Goal: Transaction & Acquisition: Purchase product/service

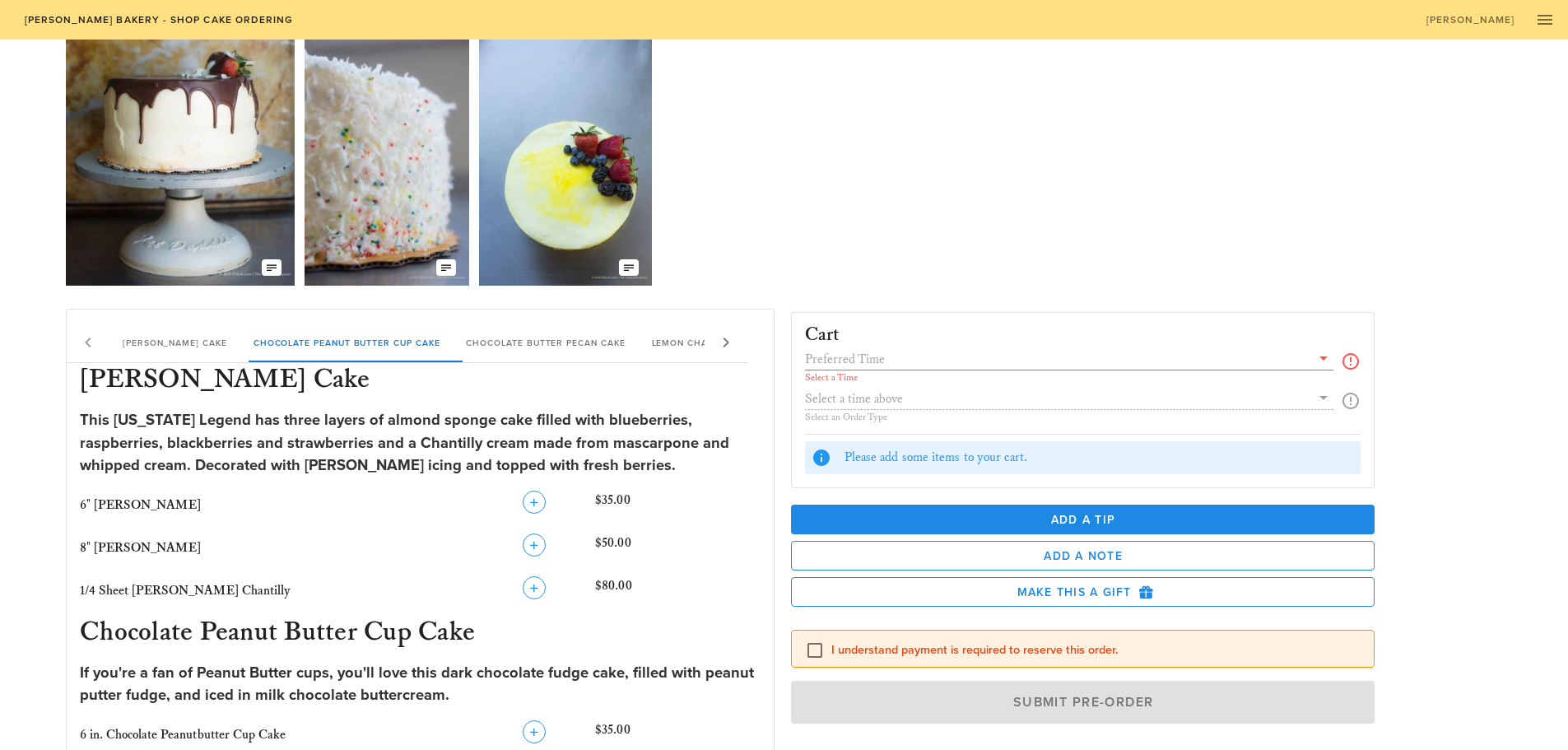
scroll to position [82, 0]
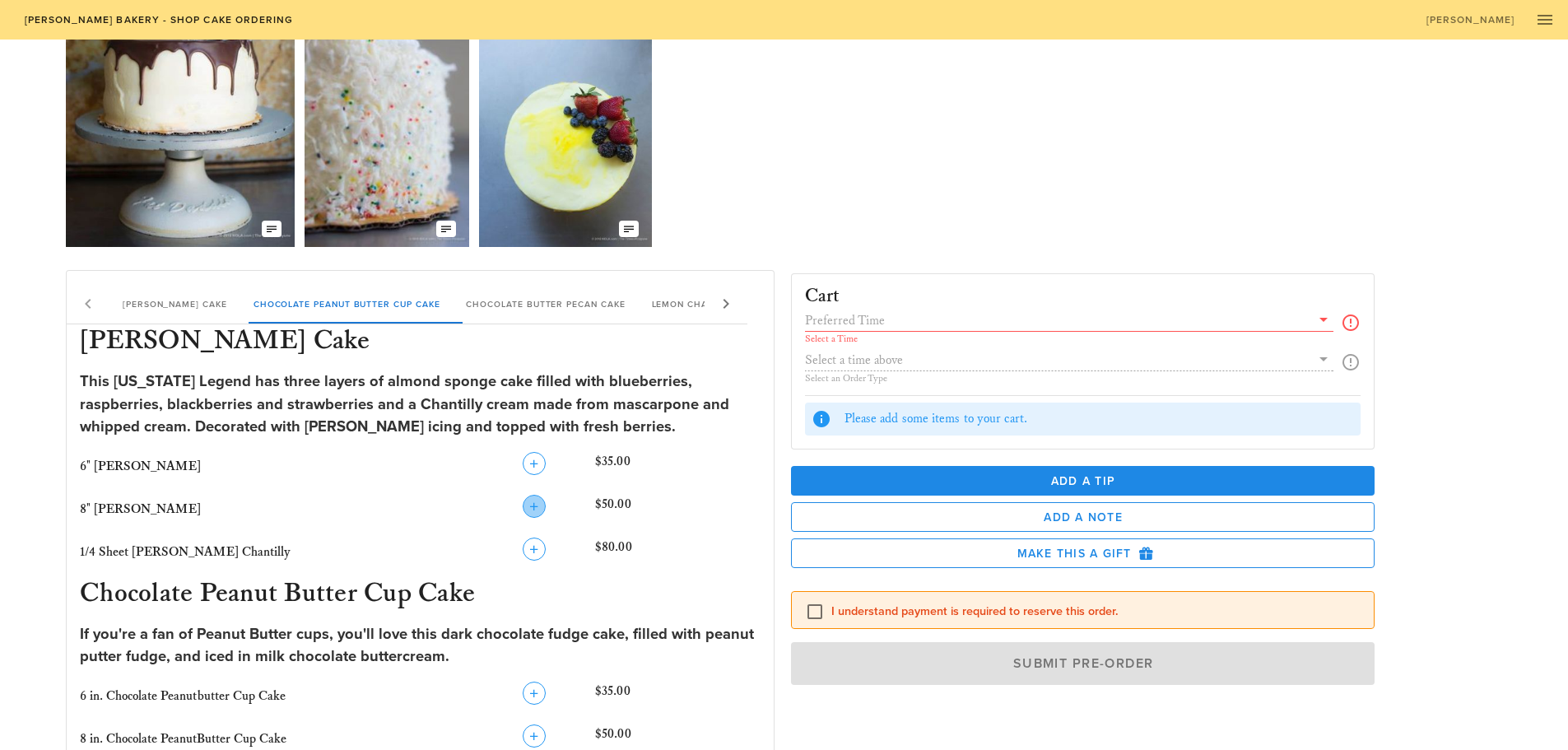
click at [545, 501] on icon "button" at bounding box center [534, 506] width 20 height 20
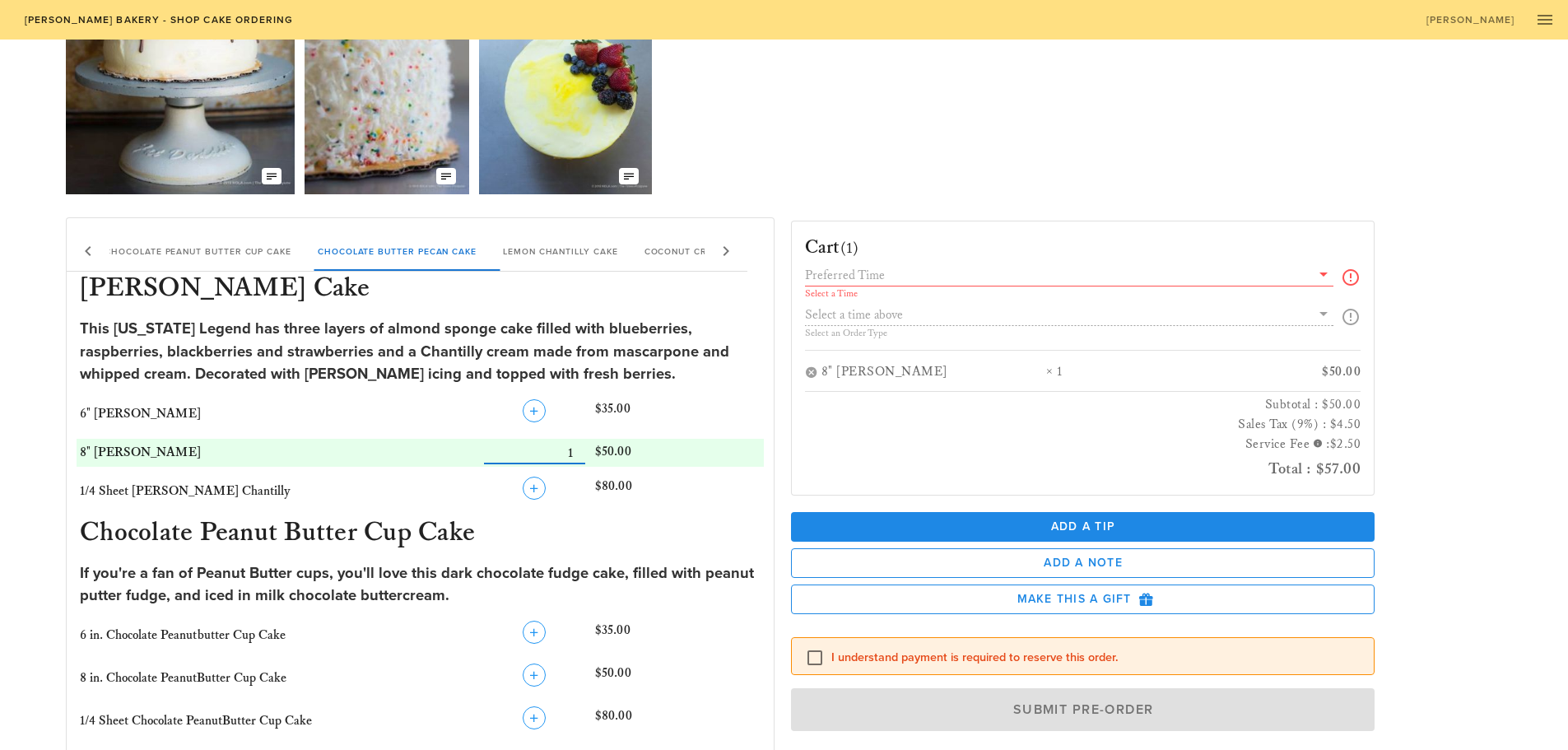
scroll to position [165, 0]
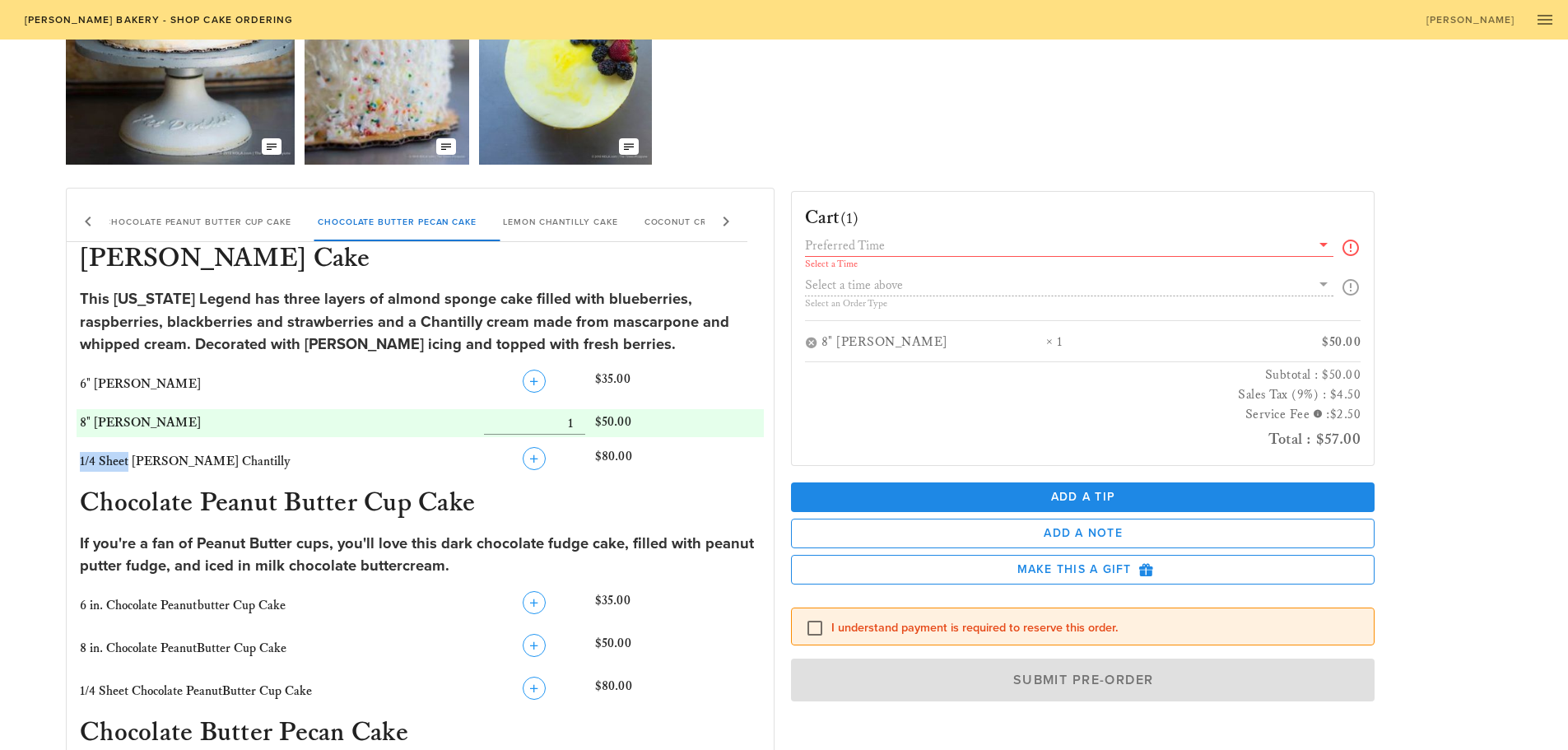
drag, startPoint x: 128, startPoint y: 461, endPoint x: 71, endPoint y: 461, distance: 57.0
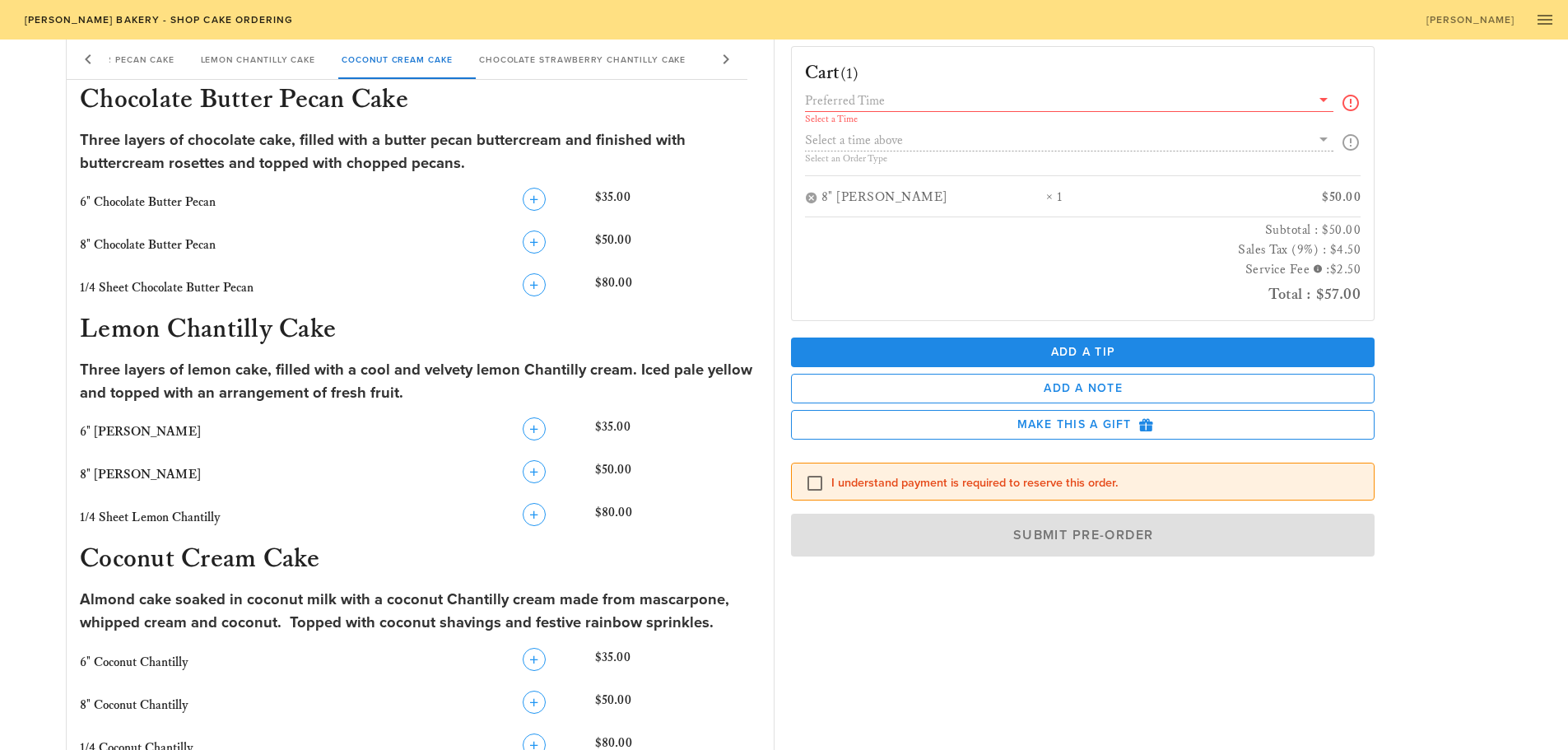
scroll to position [824, 0]
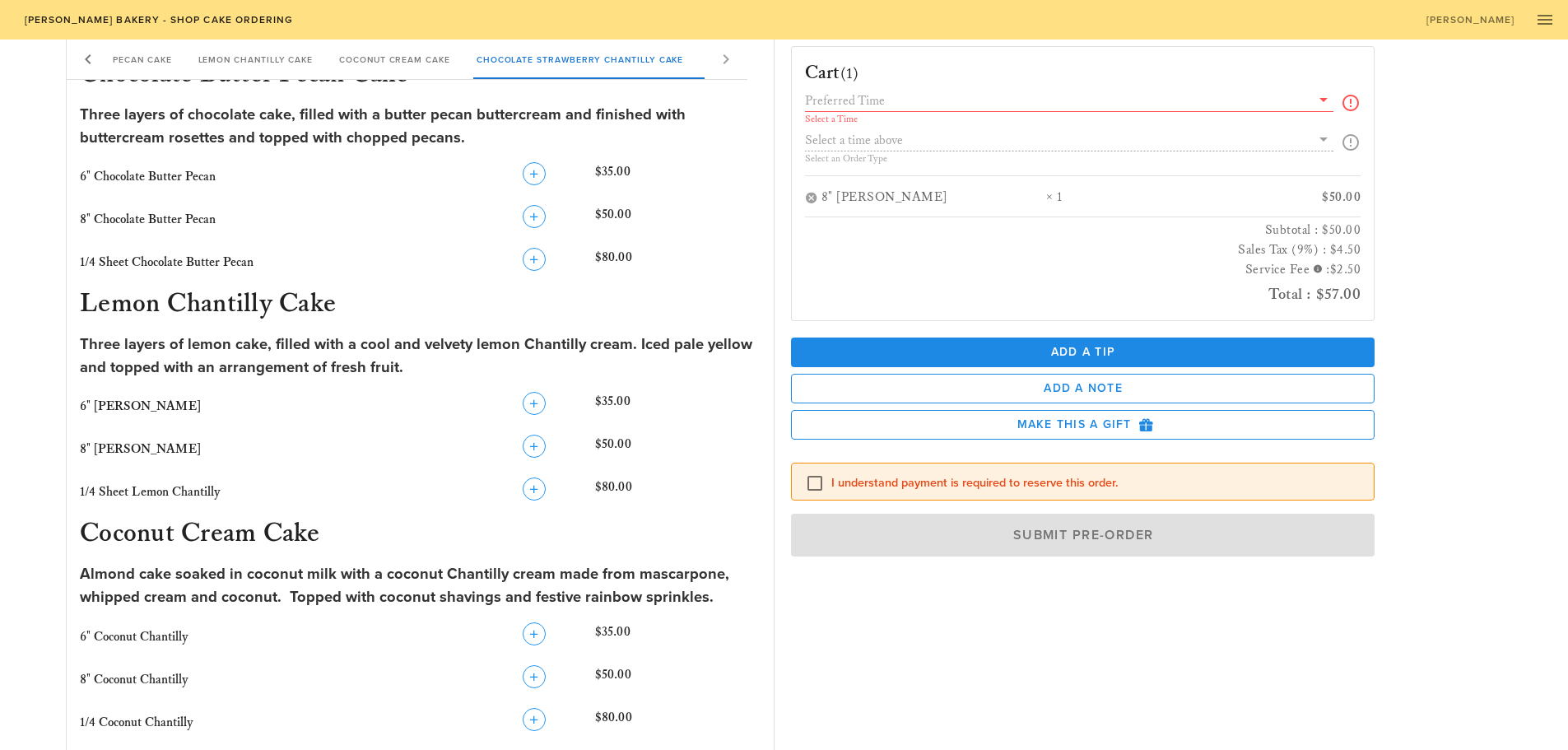
click at [959, 95] on input "text" at bounding box center [1058, 100] width 506 height 21
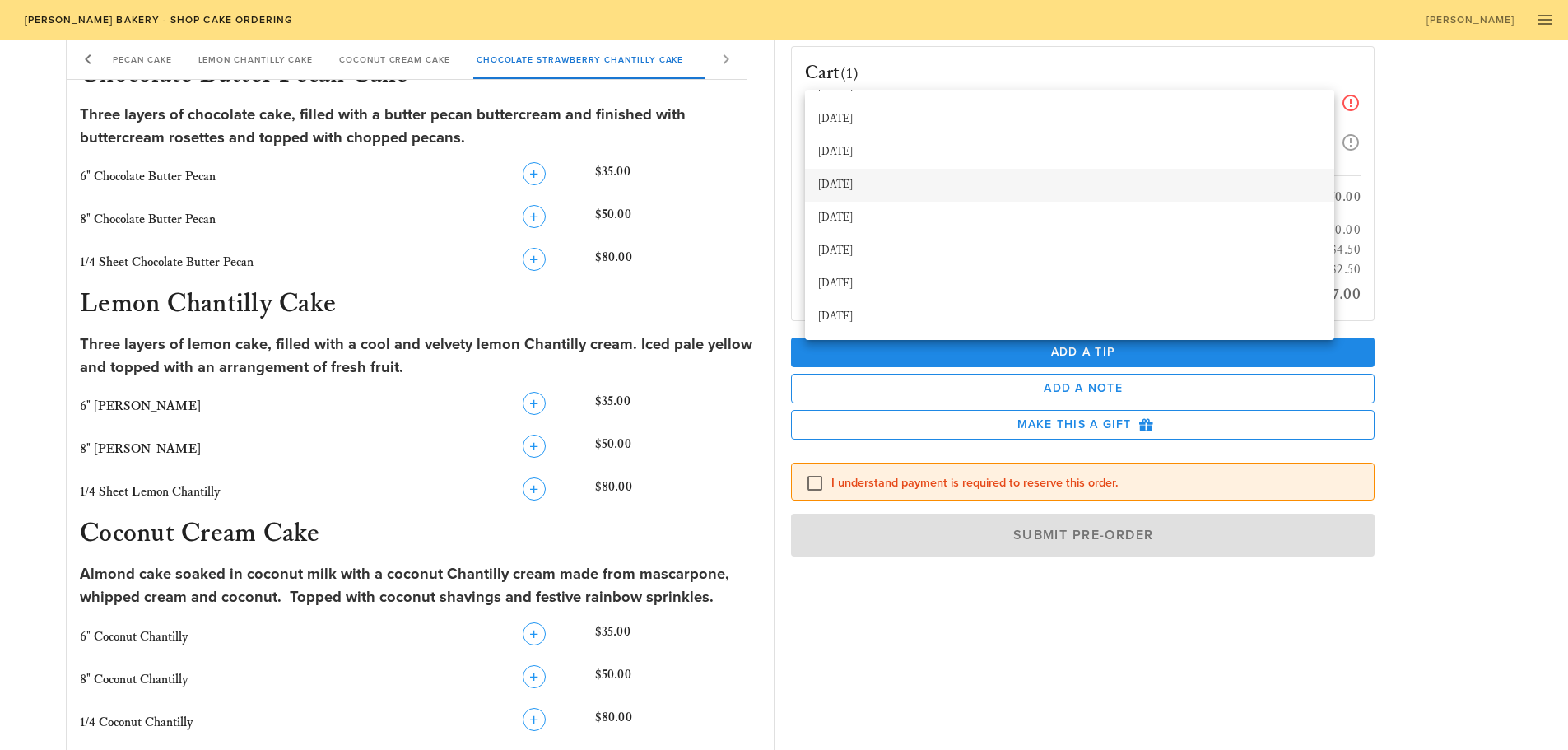
scroll to position [0, 0]
click at [1082, 150] on div "[DATE]" at bounding box center [1070, 146] width 503 height 13
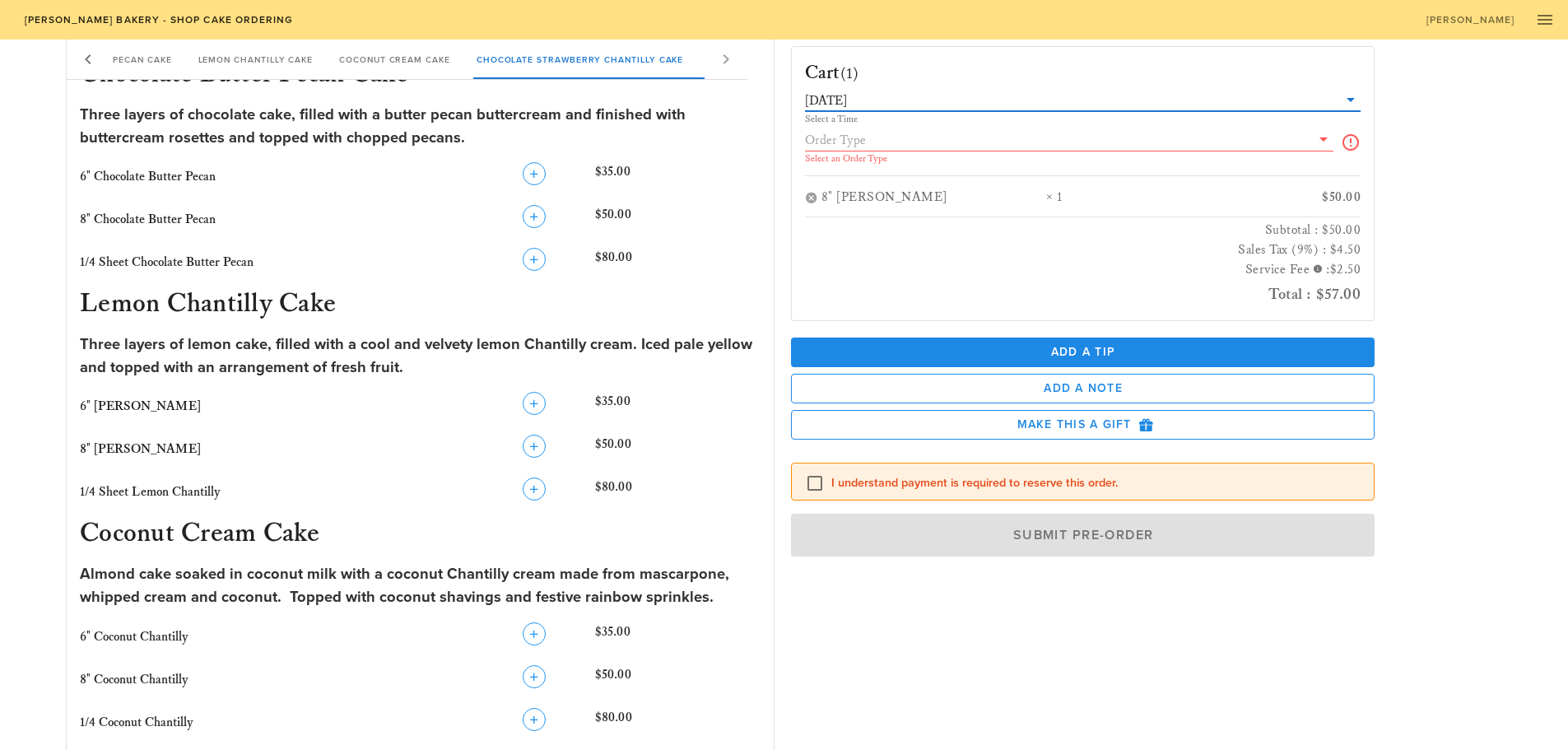
click at [1100, 133] on input "text" at bounding box center [1058, 139] width 506 height 21
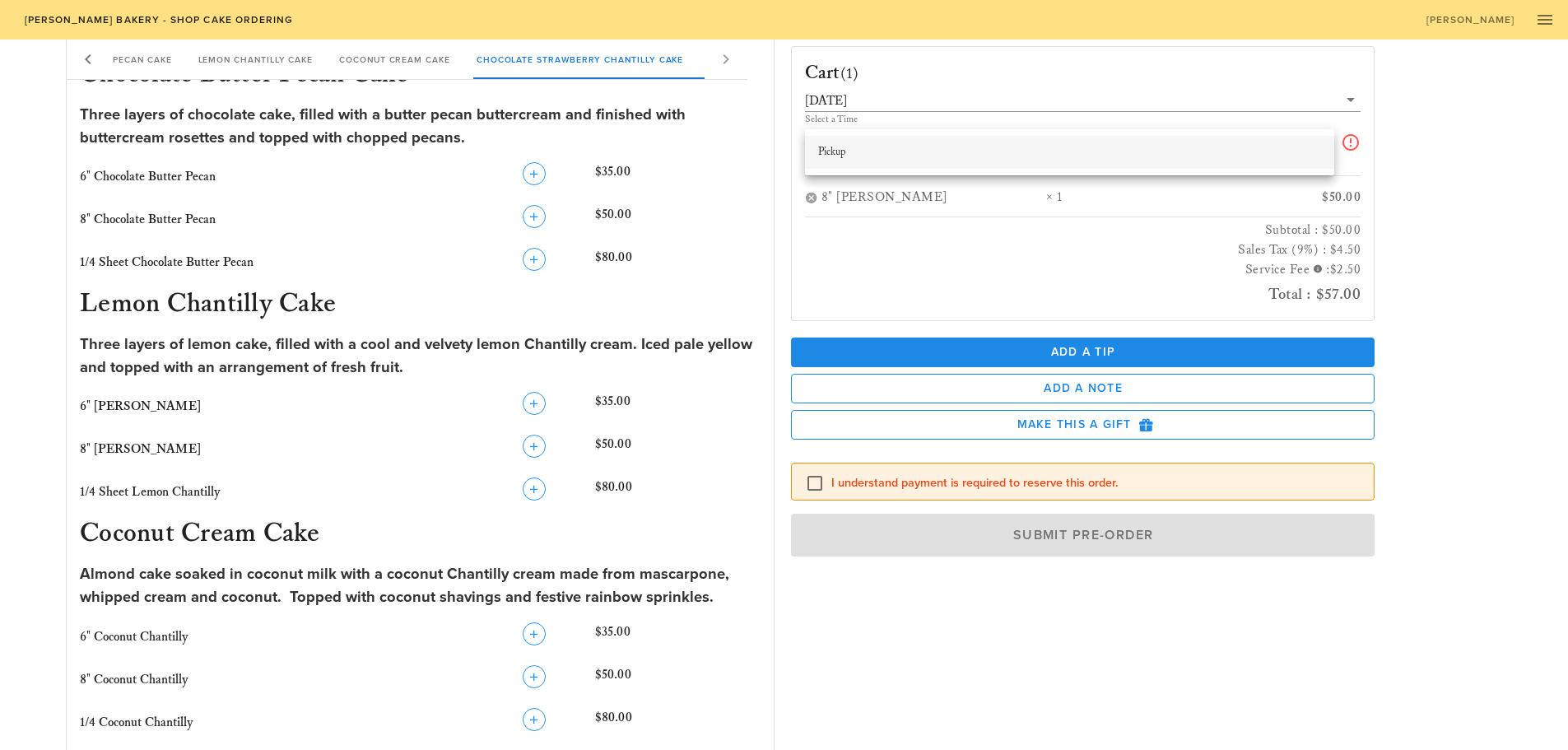
click at [995, 152] on div "Pickup" at bounding box center [1070, 152] width 503 height 13
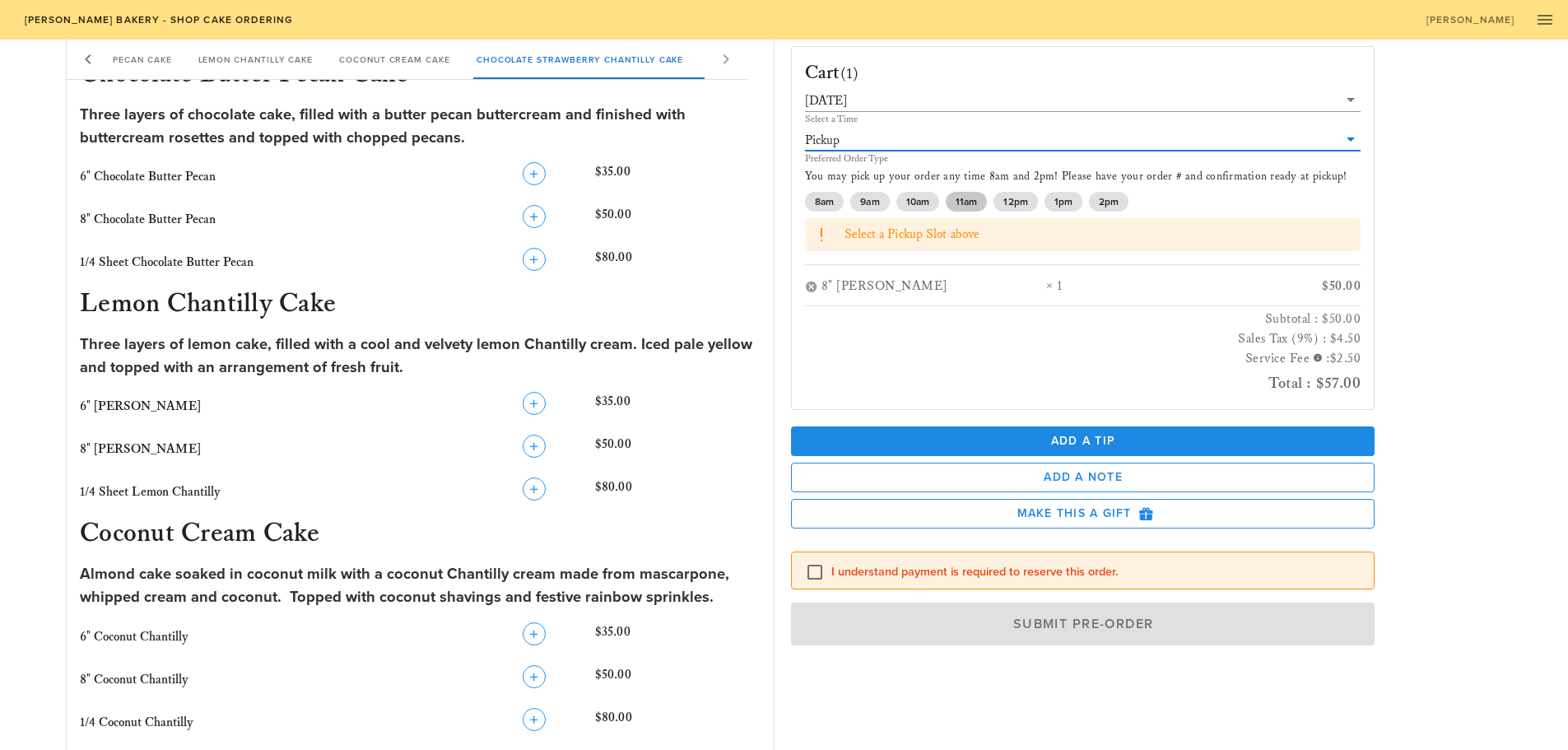
click at [959, 201] on span "11am" at bounding box center [966, 202] width 21 height 20
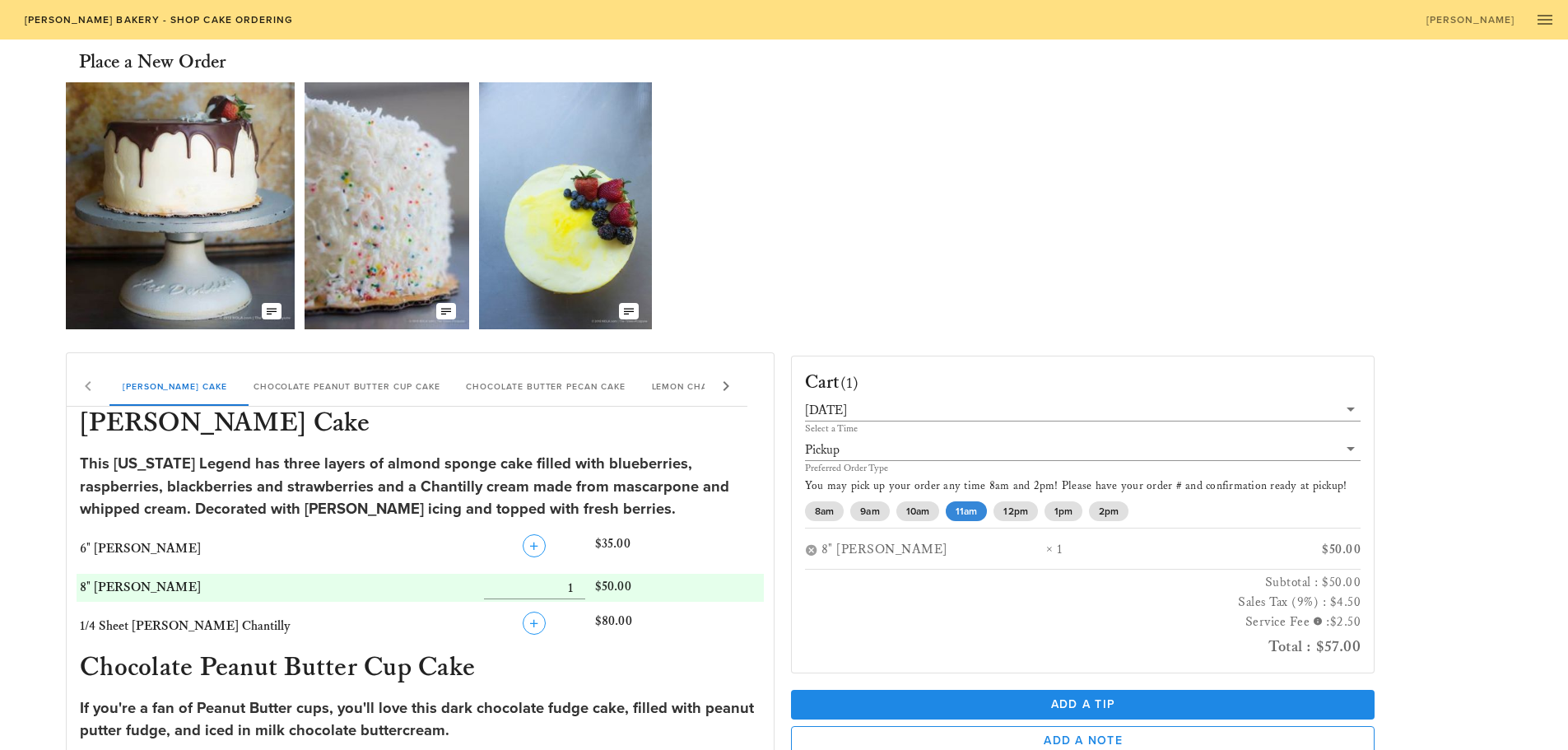
click at [735, 382] on icon at bounding box center [726, 386] width 20 height 20
click at [85, 390] on icon at bounding box center [88, 386] width 20 height 20
click at [85, 390] on div "[PERSON_NAME] Chantilly Cake Chocolate Peanut Butter Cup Cake Chocolate Butter …" at bounding box center [407, 386] width 681 height 39
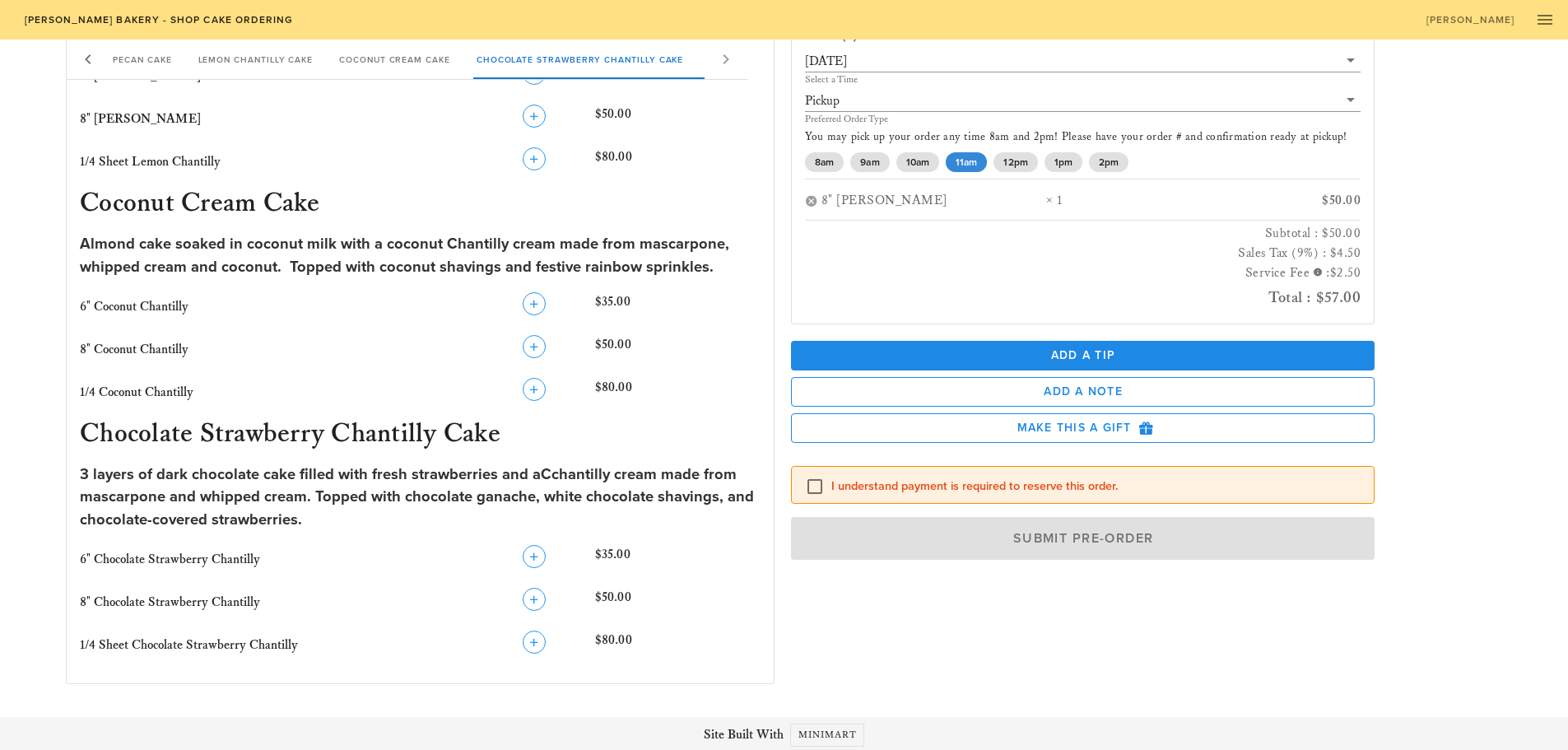
scroll to position [1157, 0]
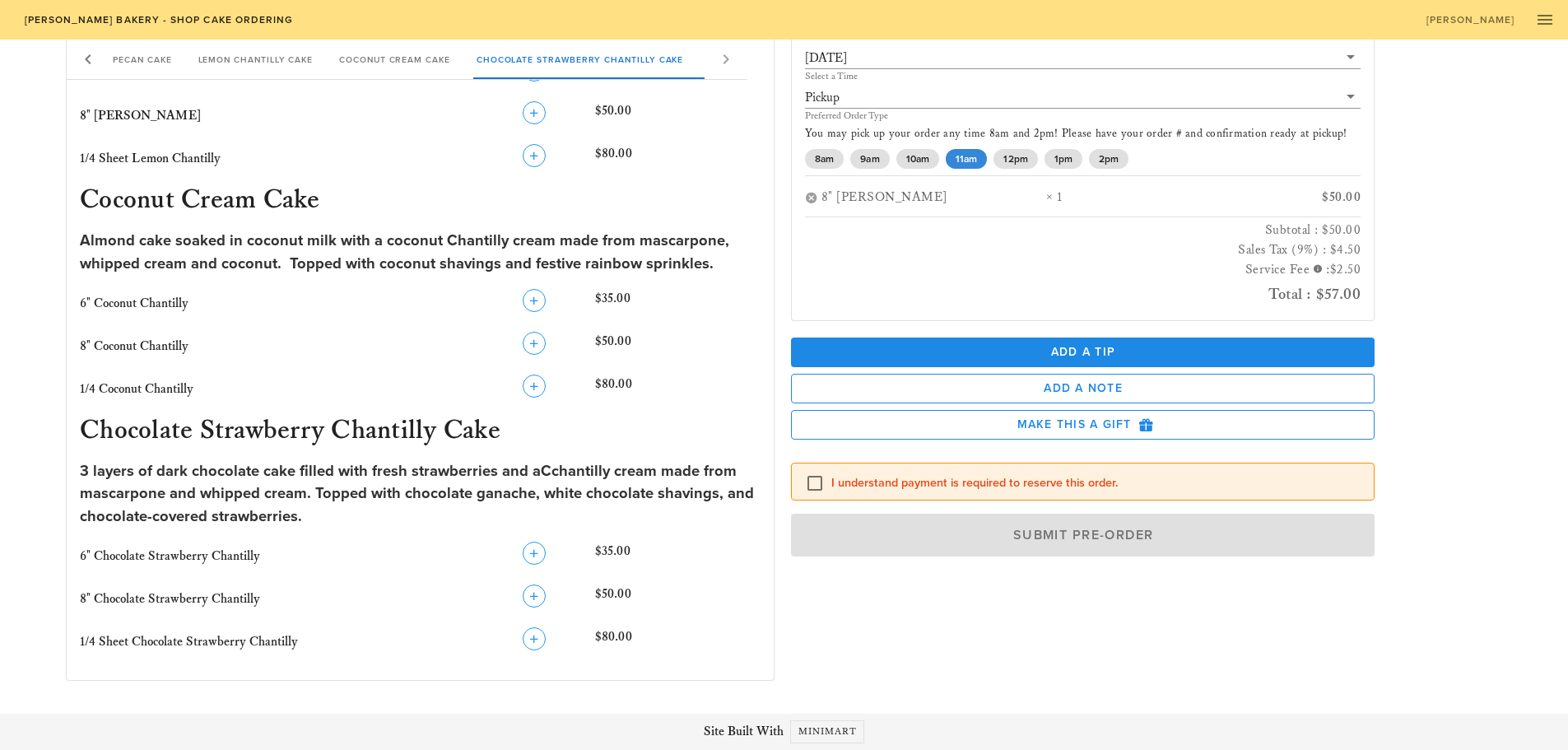
click at [960, 471] on div "I understand payment is required to reserve this order." at bounding box center [1083, 481] width 557 height 23
click at [965, 480] on label "I understand payment is required to reserve this order." at bounding box center [1096, 482] width 531 height 17
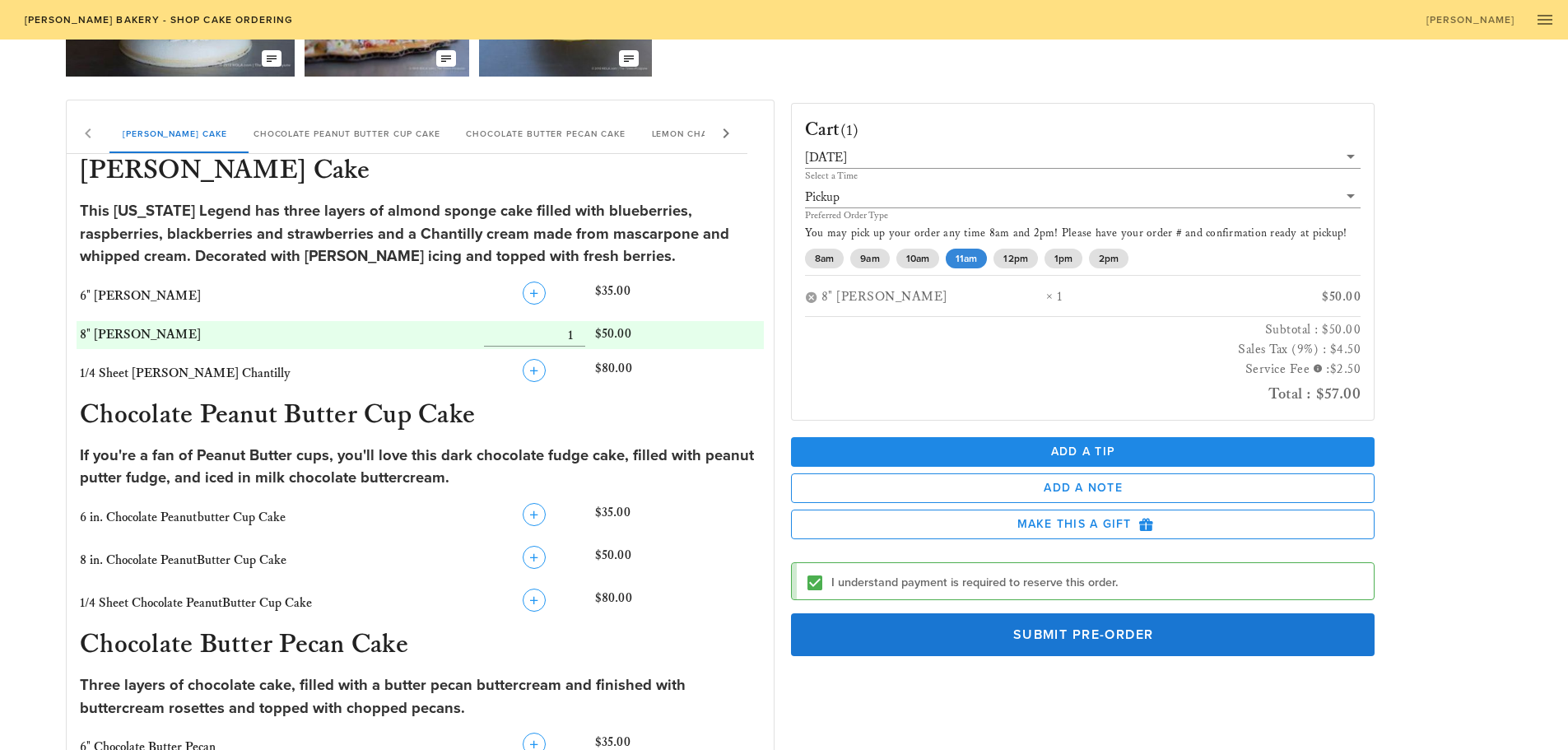
scroll to position [251, 0]
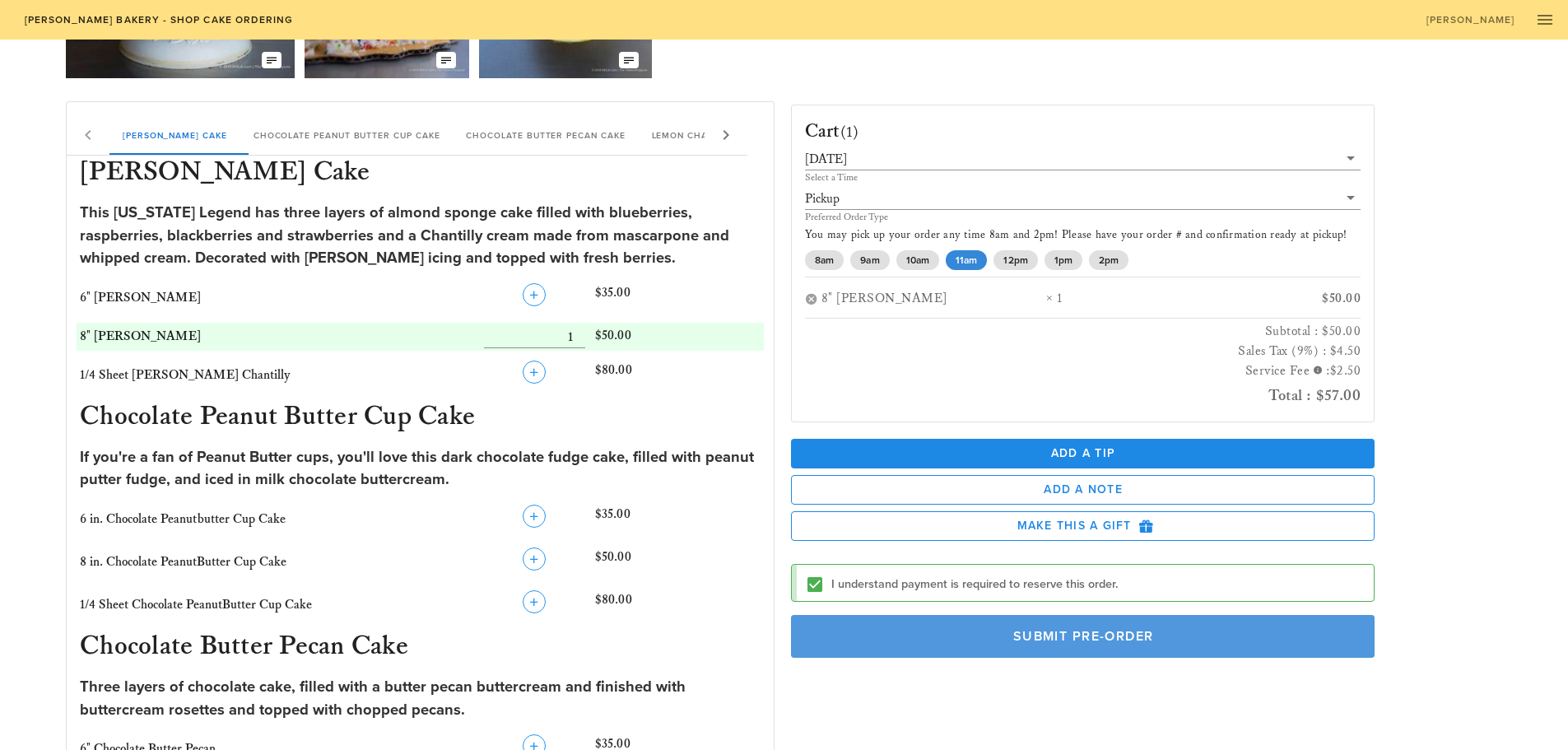
click at [1073, 643] on span "Submit Pre-Order" at bounding box center [1083, 636] width 546 height 17
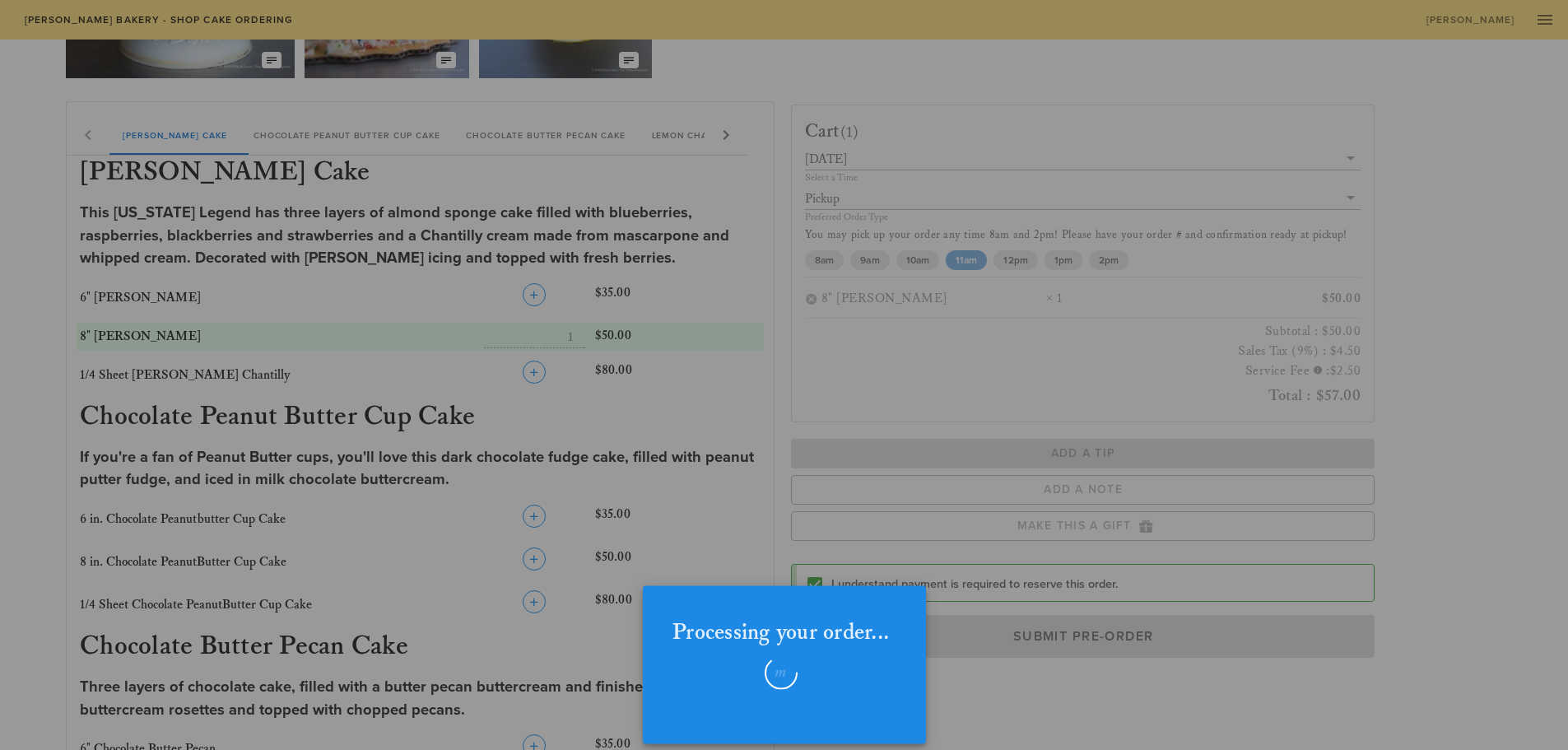
checkbox input "false"
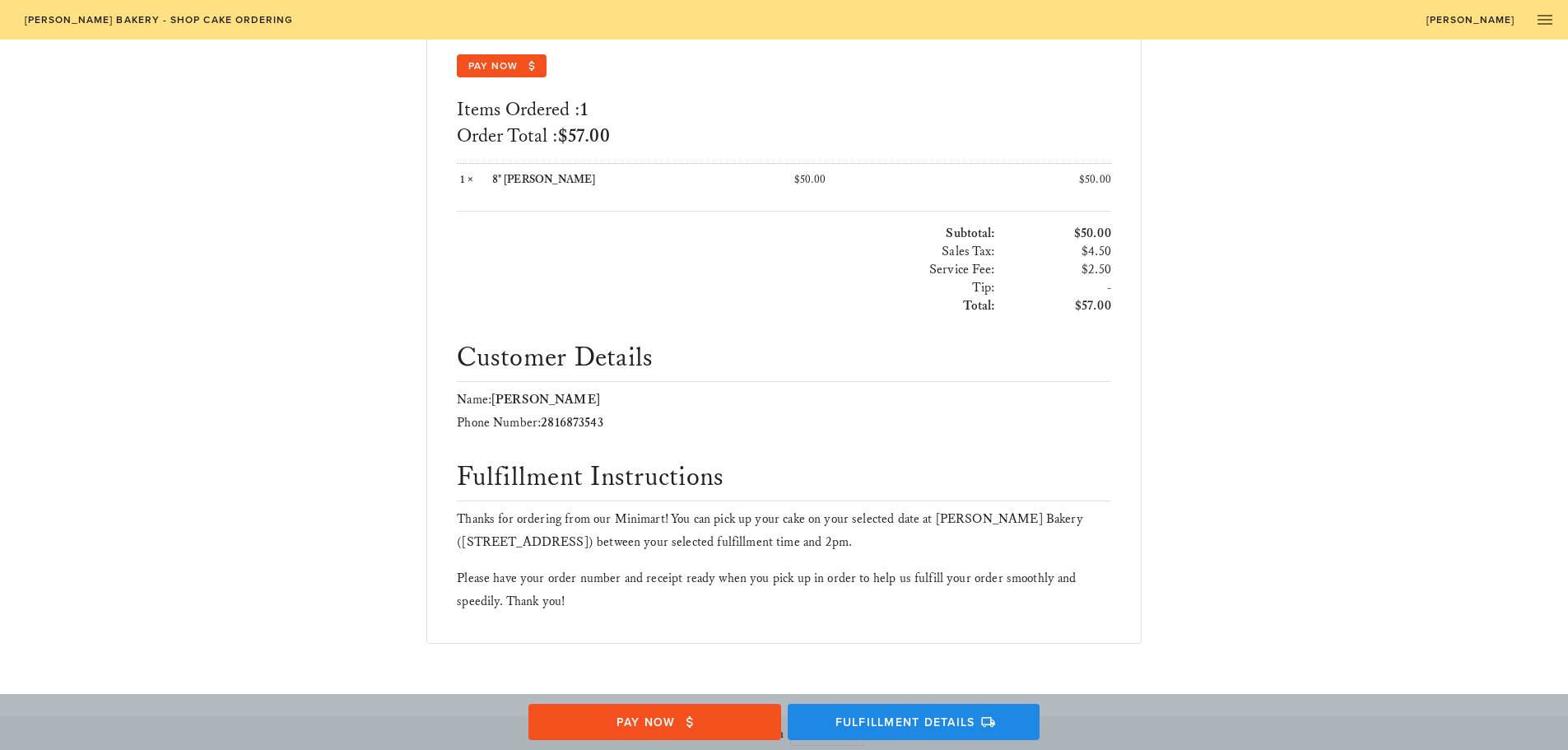
scroll to position [302, 0]
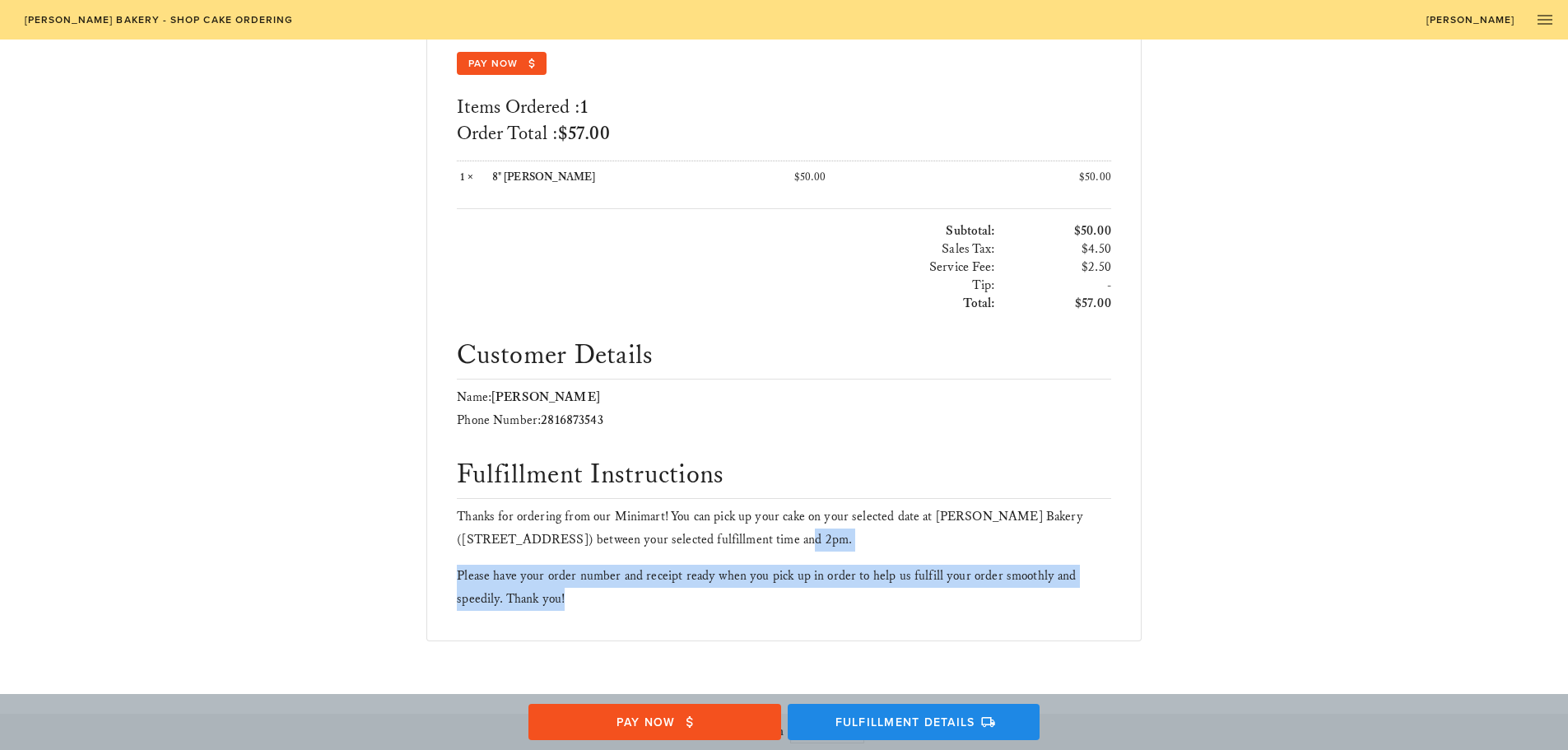
drag, startPoint x: 784, startPoint y: 536, endPoint x: 993, endPoint y: 596, distance: 217.4
click at [992, 596] on div "Thanks for ordering from our Minimart! You can pick up your cake on your select…" at bounding box center [784, 558] width 654 height 105
click at [993, 596] on p "Please have your order number and receipt ready when you pick up in order to he…" at bounding box center [784, 588] width 654 height 46
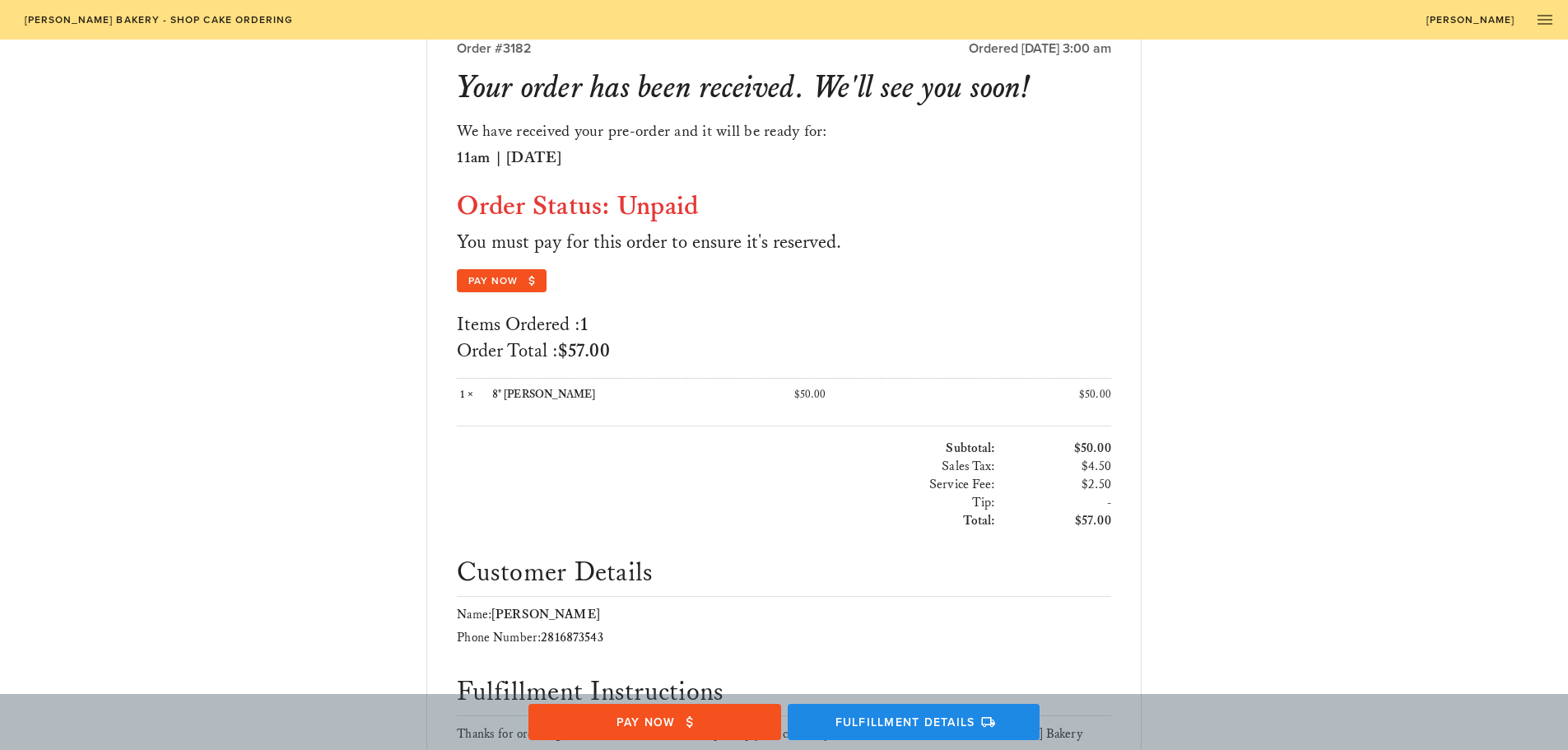
scroll to position [54, 0]
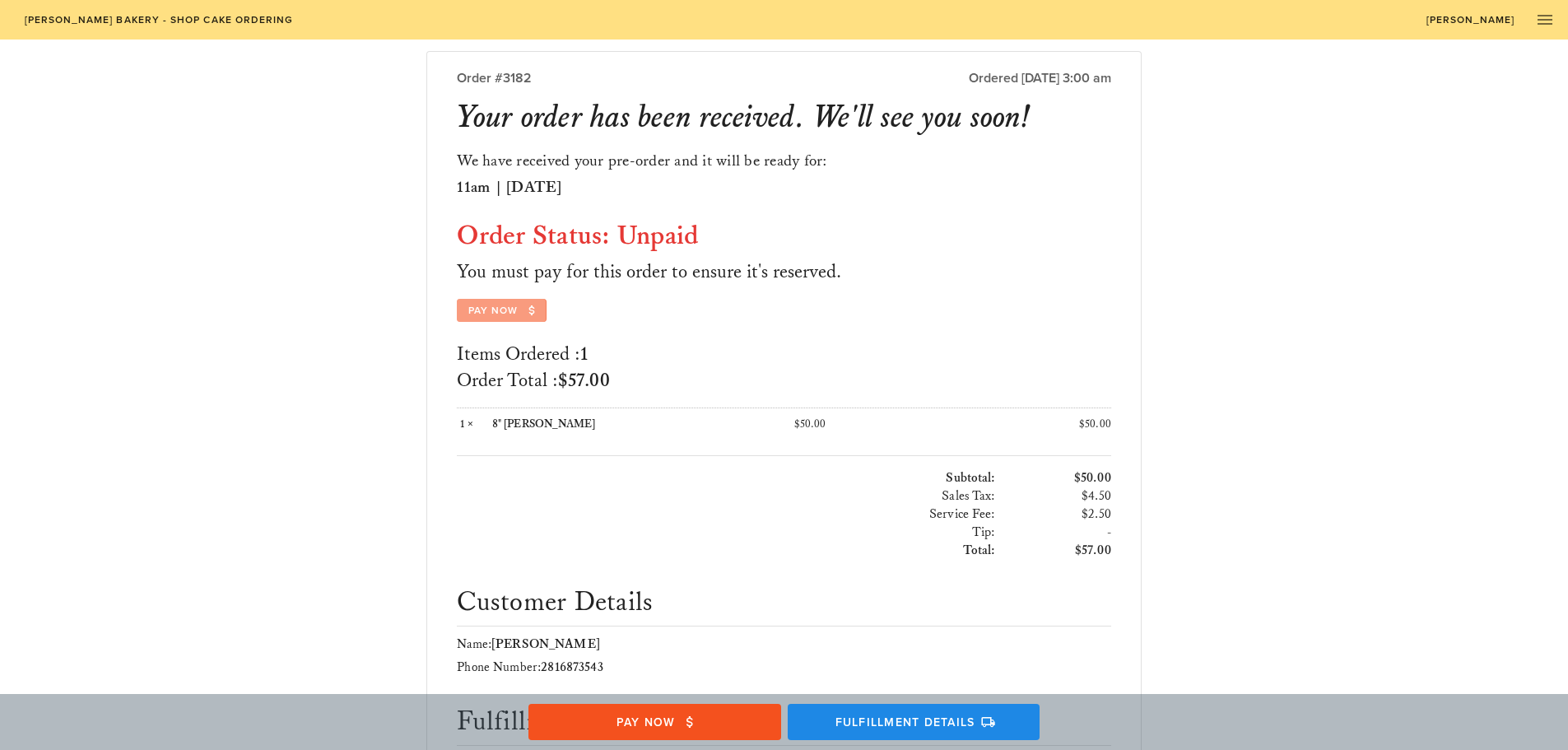
click at [483, 309] on span "Pay Now" at bounding box center [502, 310] width 69 height 15
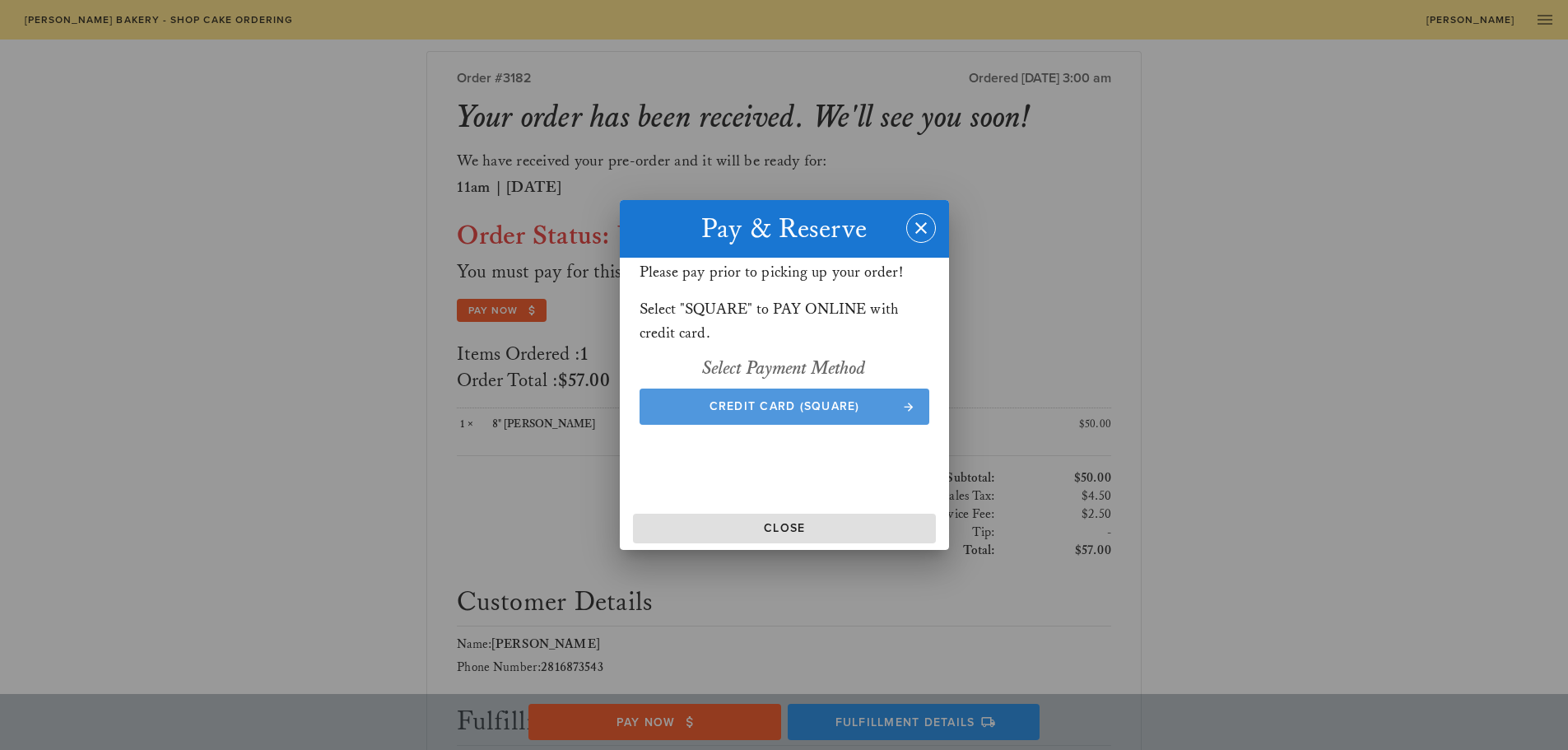
click at [854, 404] on span "Credit Card (Square)" at bounding box center [784, 406] width 258 height 14
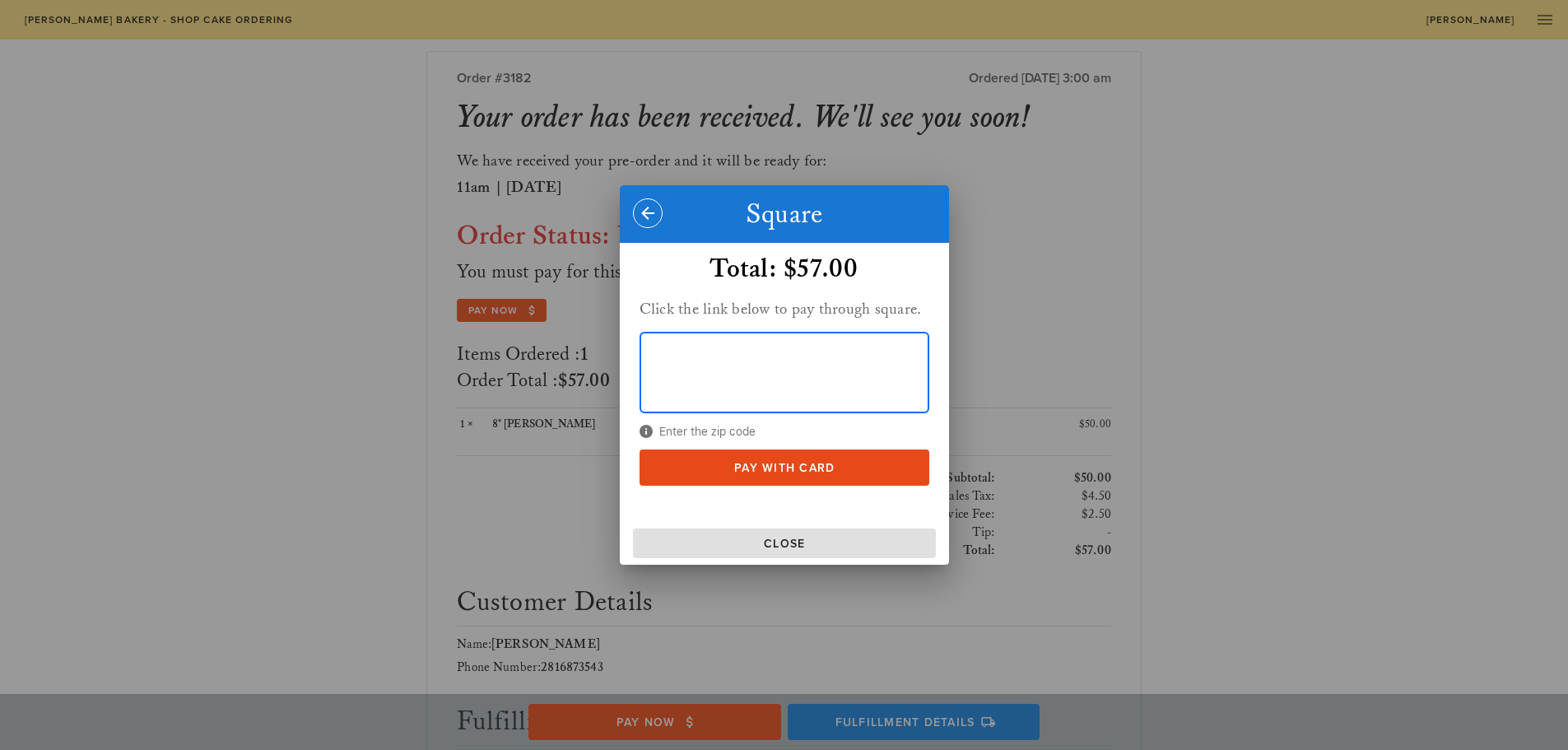
click at [814, 487] on div "Total: $57.00 Click the link below to pay through square. Enter the zip code Pa…" at bounding box center [784, 375] width 310 height 282
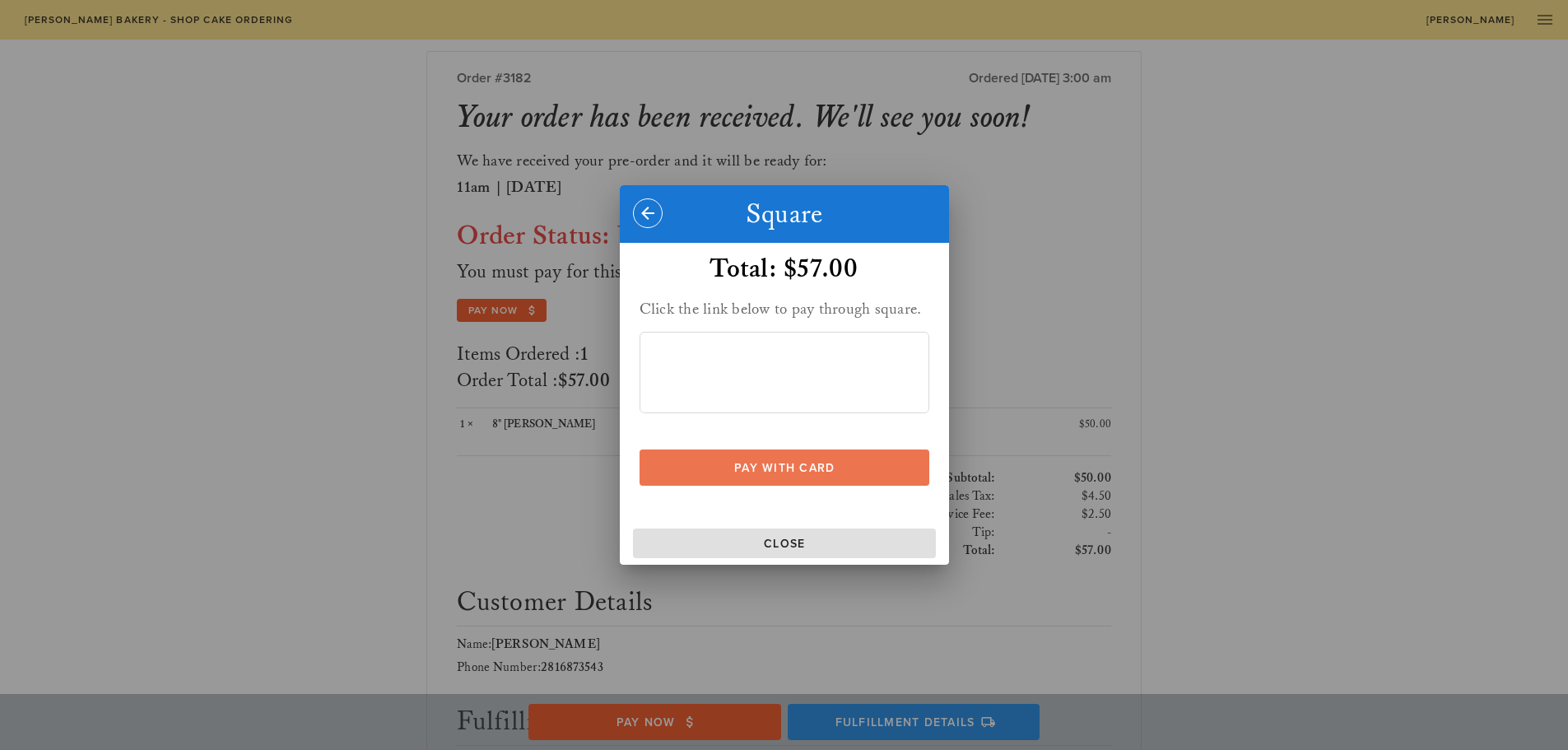
click at [823, 466] on span "Pay With Card" at bounding box center [784, 468] width 258 height 14
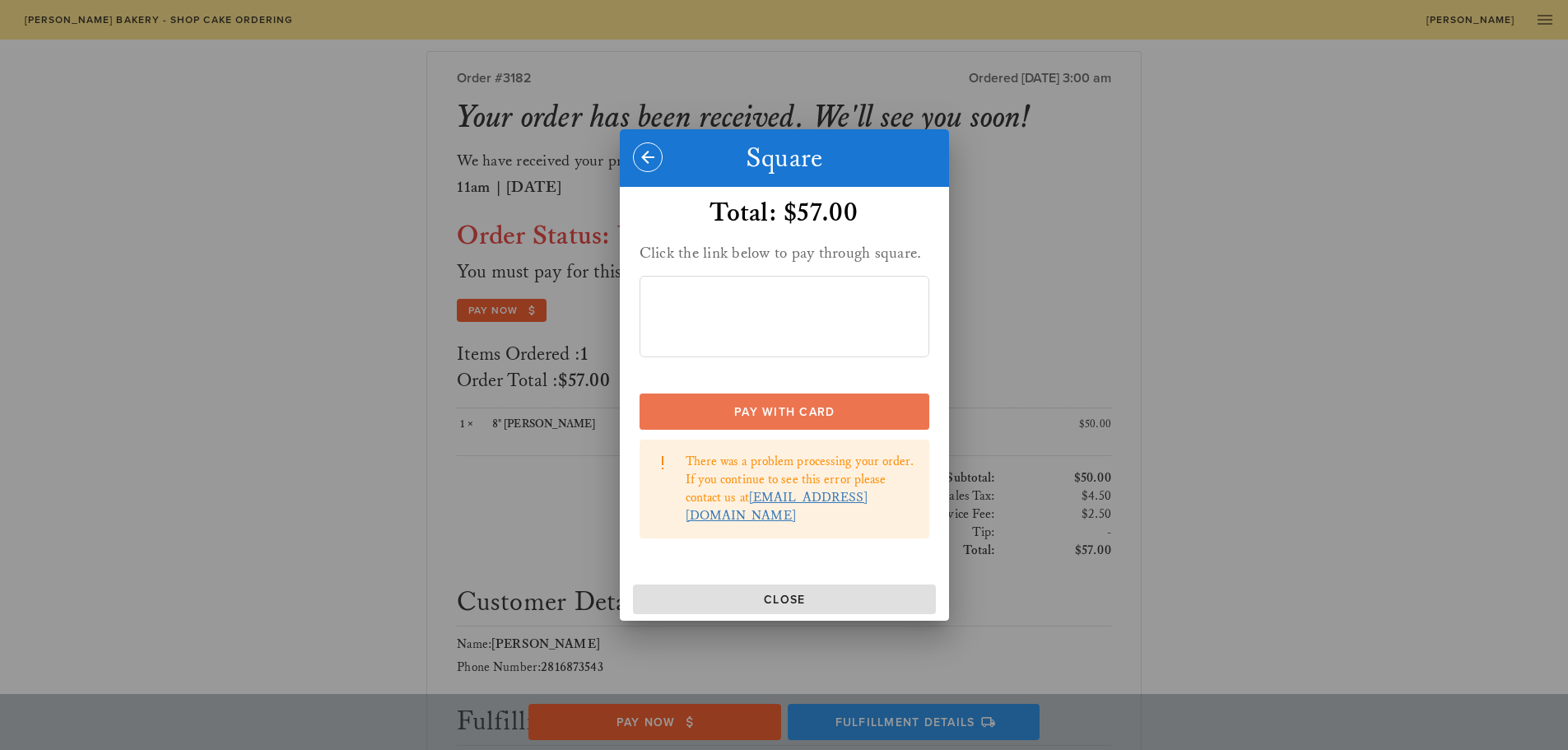
click at [800, 415] on span "Pay With Card" at bounding box center [784, 412] width 258 height 14
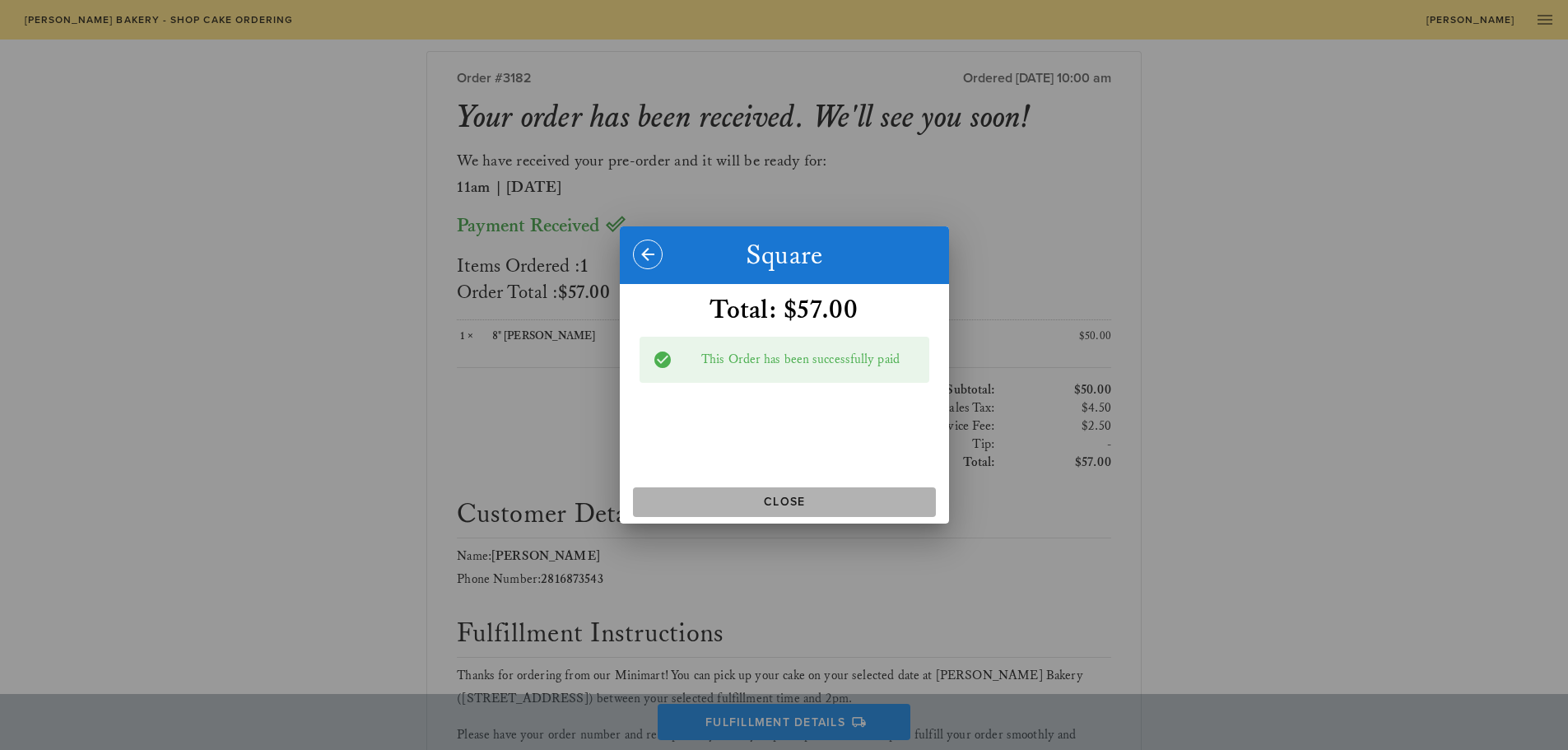
click at [843, 502] on span "Close" at bounding box center [784, 502] width 289 height 14
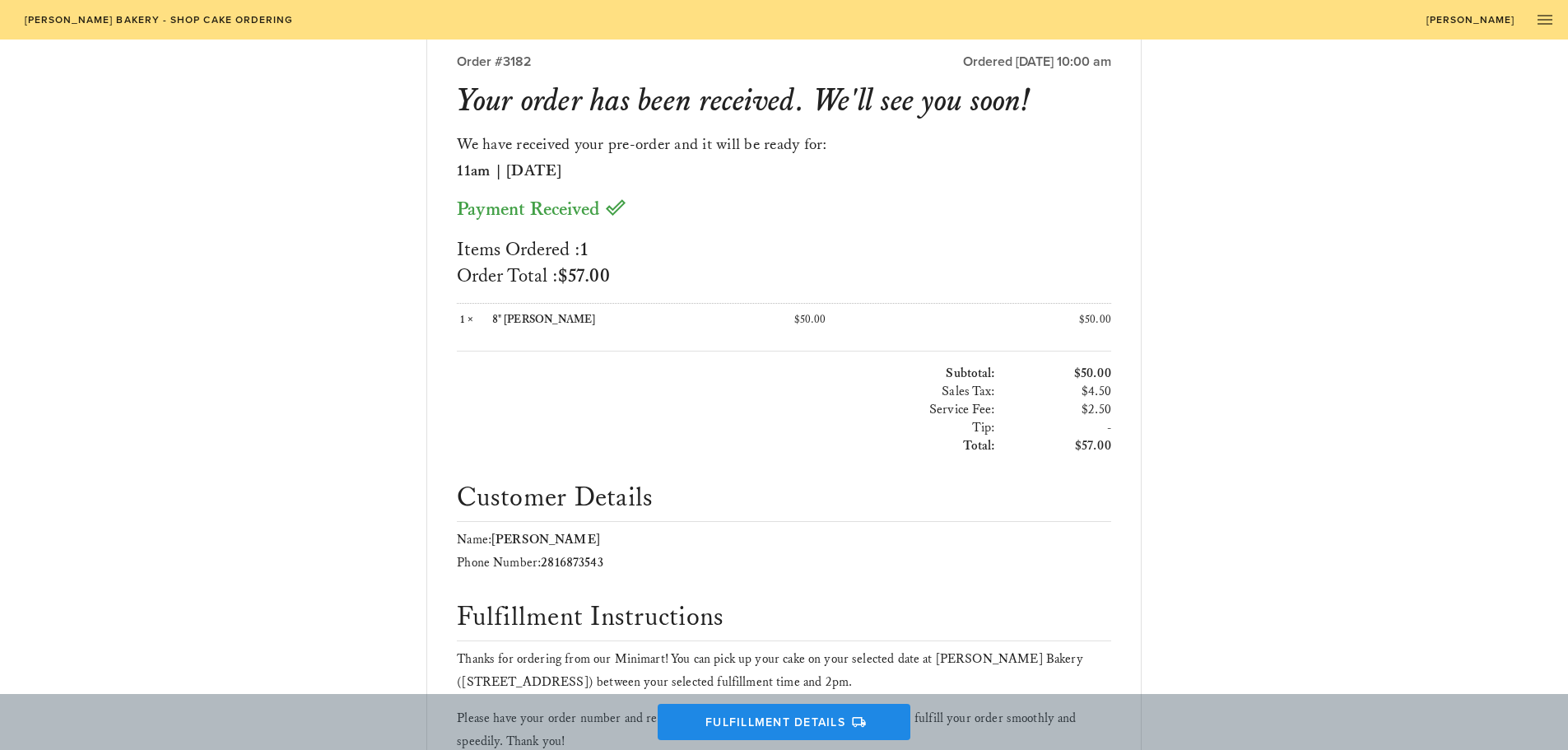
scroll to position [0, 0]
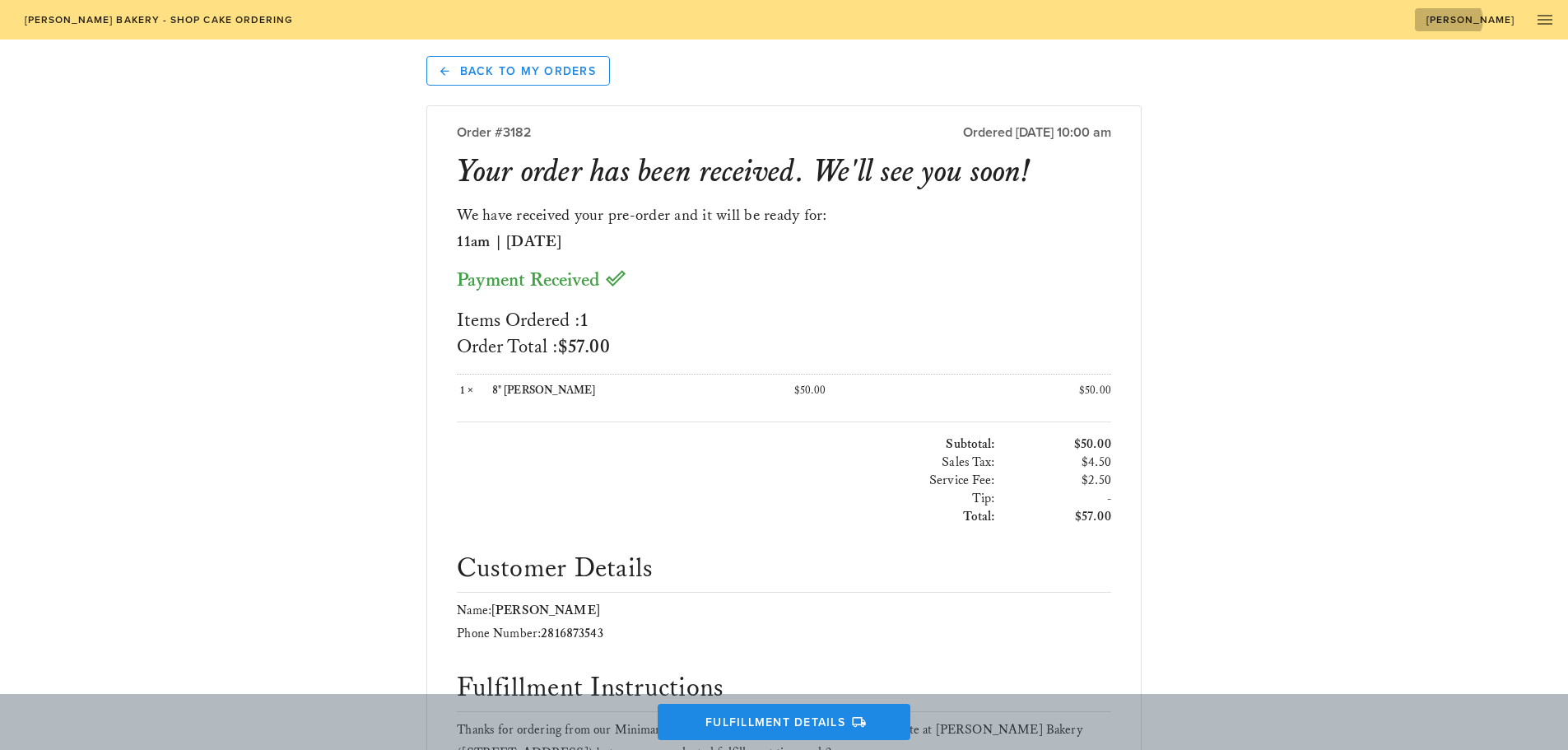
click at [1522, 20] on link "[PERSON_NAME]" at bounding box center [1471, 19] width 110 height 23
